Goal: Task Accomplishment & Management: Use online tool/utility

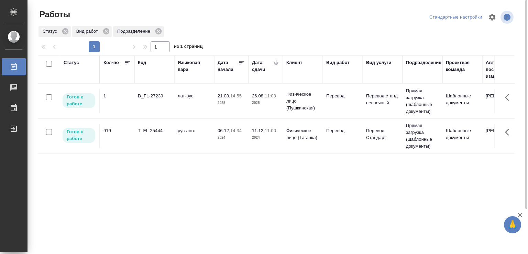
click at [185, 97] on td "лат-рус" at bounding box center [194, 101] width 40 height 24
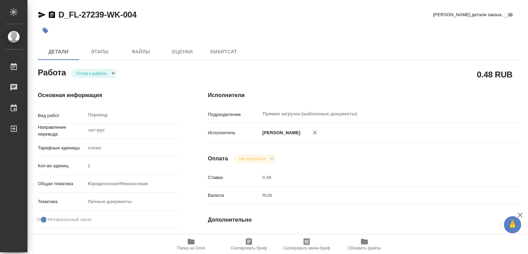
type textarea "x"
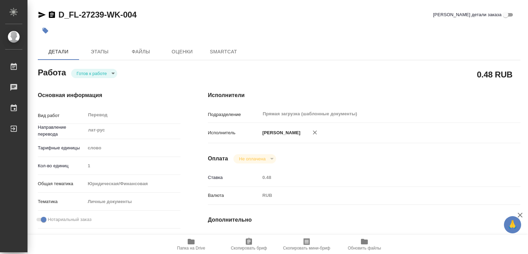
type textarea "x"
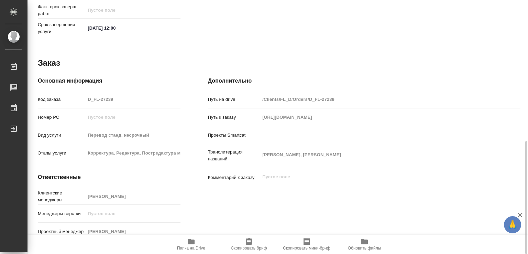
scroll to position [316, 0]
type textarea "x"
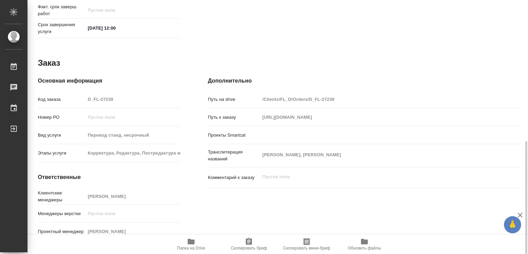
type textarea "x"
click at [194, 242] on icon "button" at bounding box center [191, 241] width 8 height 8
type textarea "x"
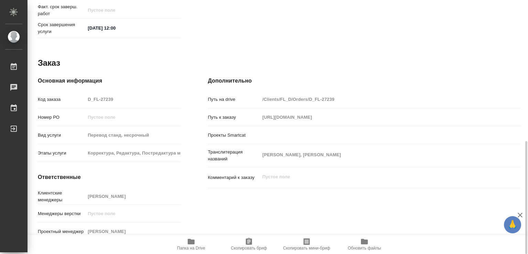
type textarea "x"
